Goal: Navigation & Orientation: Find specific page/section

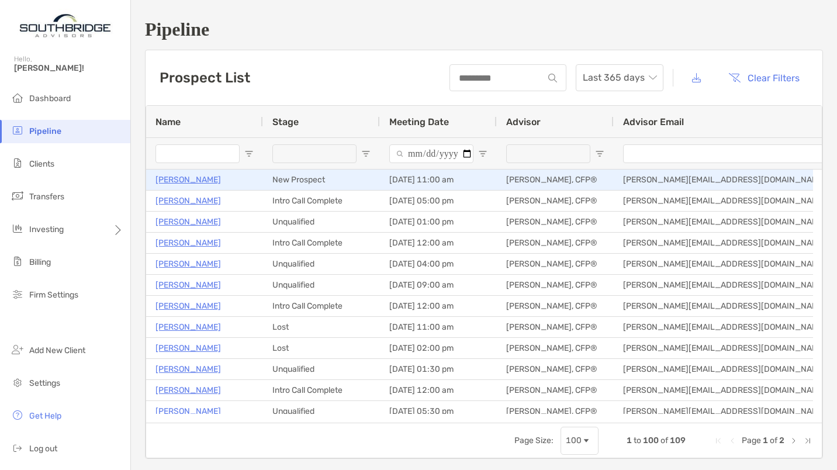
click at [189, 180] on p "[PERSON_NAME]" at bounding box center [187, 179] width 65 height 15
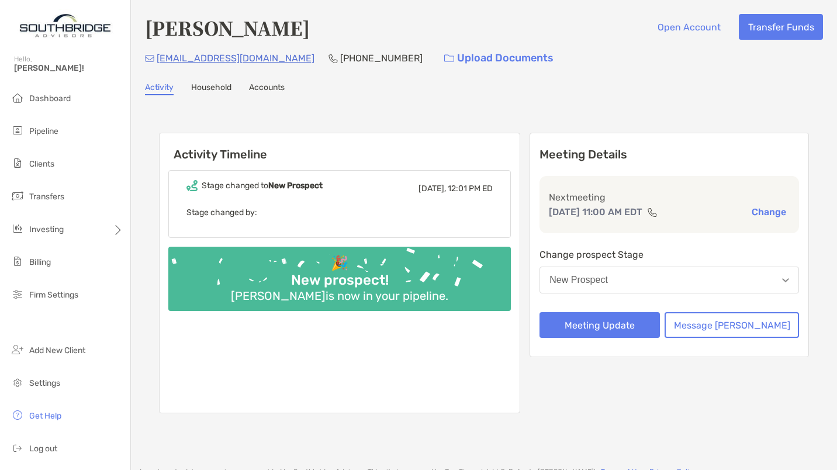
click at [189, 180] on div "Stage changed to New Prospect [DATE], 12:01 PM ED Stage changed by:" at bounding box center [339, 204] width 342 height 68
